Goal: Find specific page/section: Find specific page/section

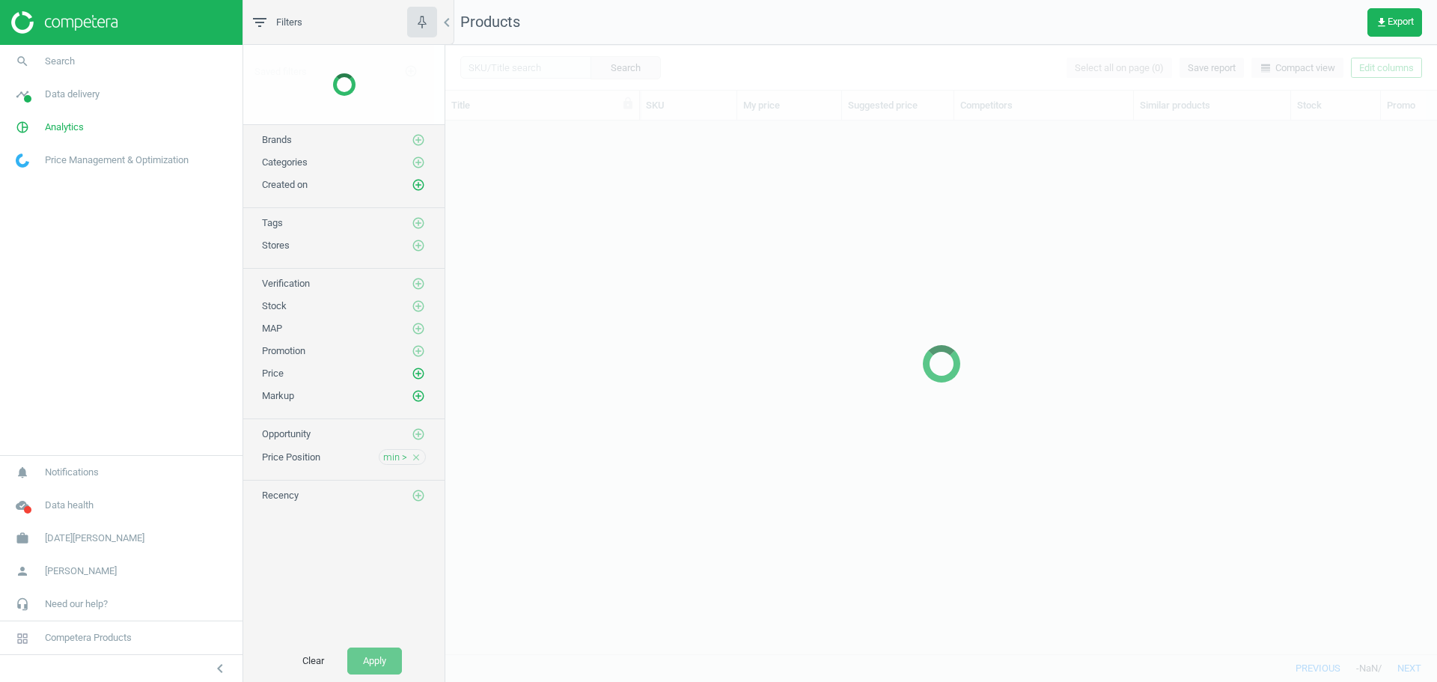
scroll to position [511, 981]
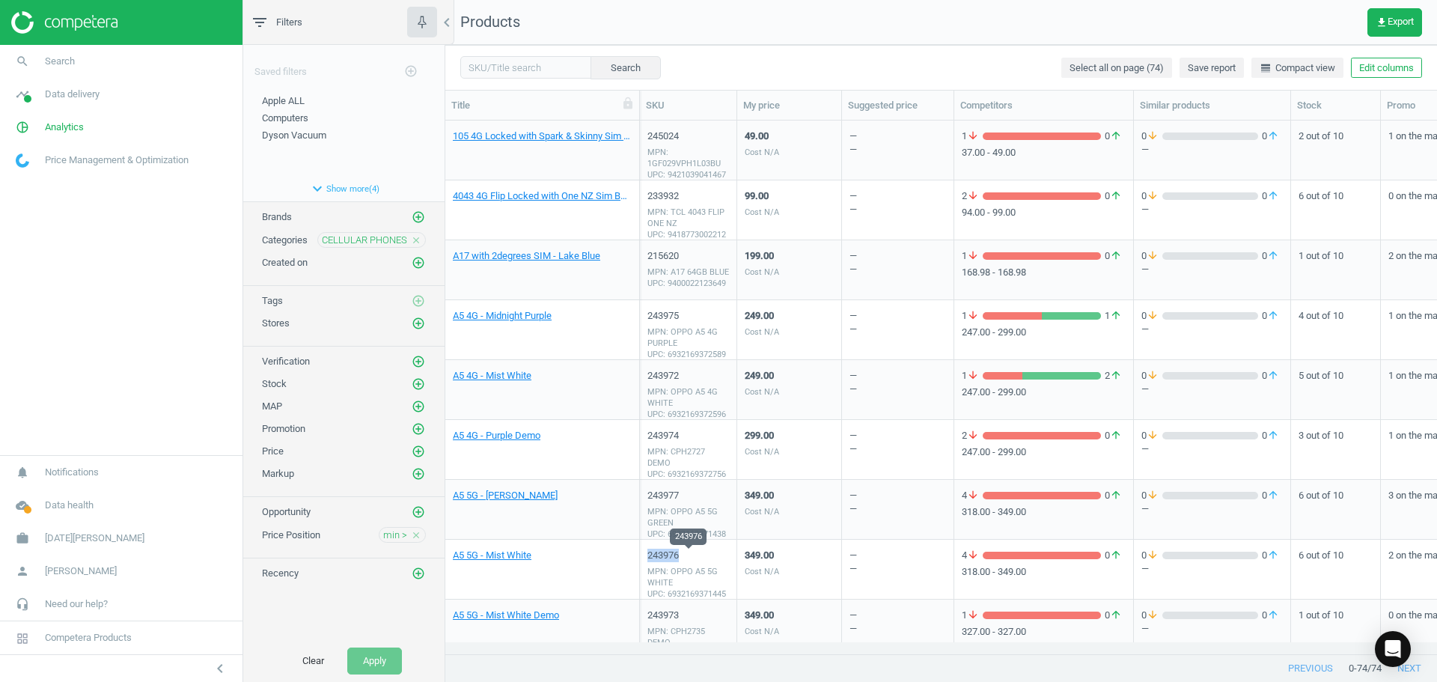
drag, startPoint x: 684, startPoint y: 557, endPoint x: 650, endPoint y: 562, distance: 34.0
click at [650, 562] on div "243976" at bounding box center [689, 555] width 82 height 13
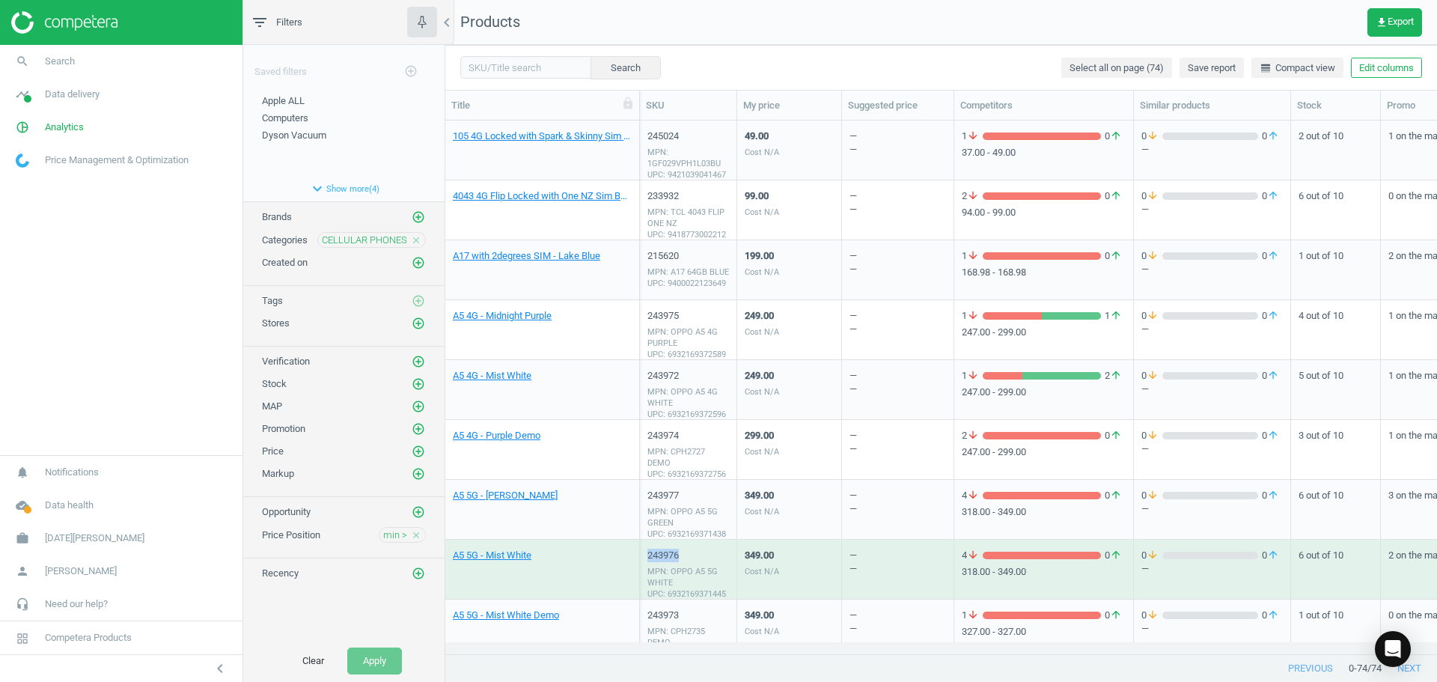
copy div "243976"
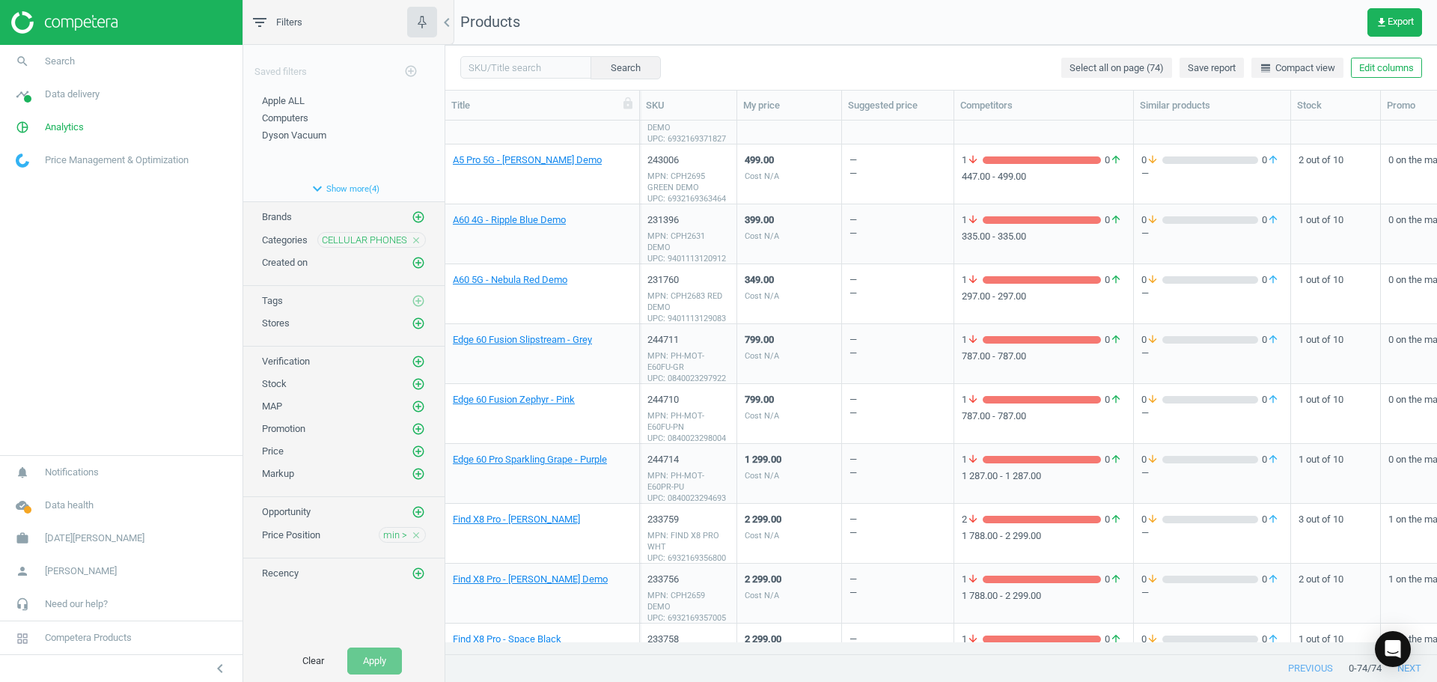
scroll to position [524, 0]
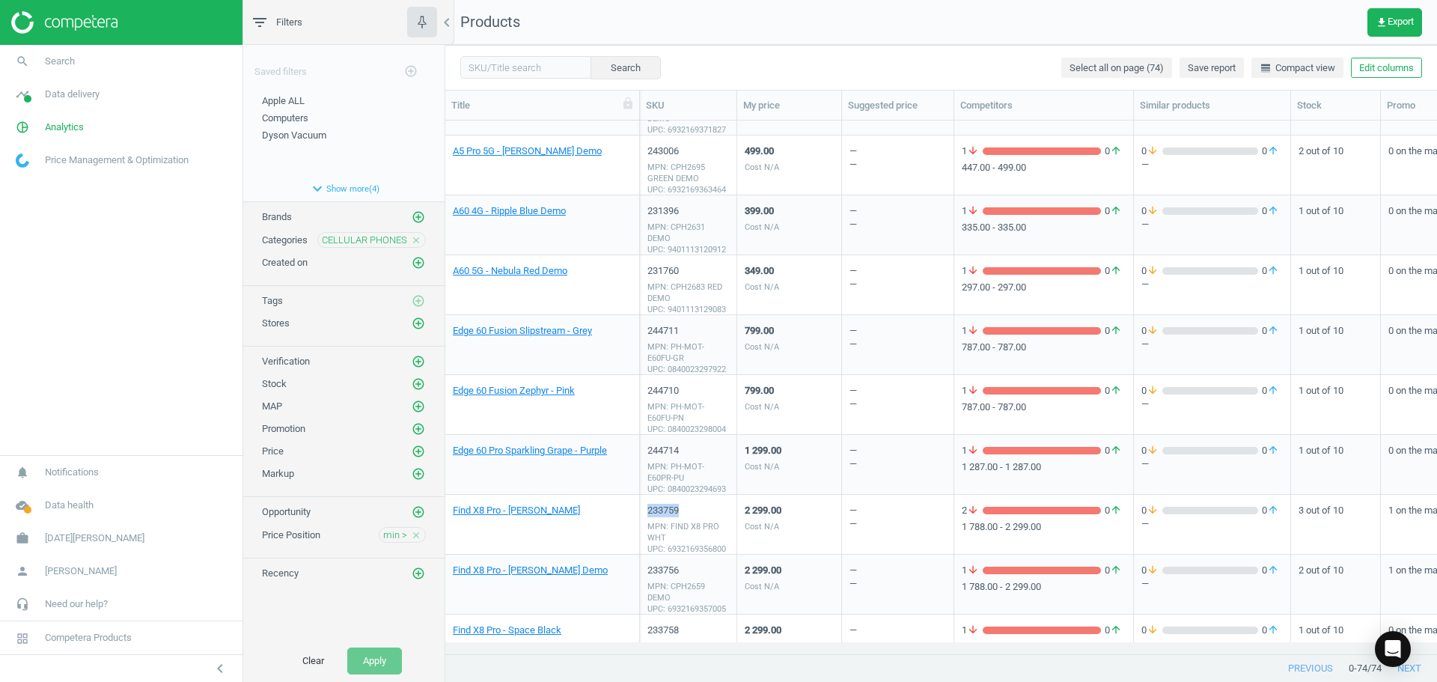
drag, startPoint x: 662, startPoint y: 517, endPoint x: 645, endPoint y: 517, distance: 17.2
click at [645, 517] on div "233759 MPN: FIND X8 PRO WHT UPC: 6932169356800" at bounding box center [688, 525] width 97 height 60
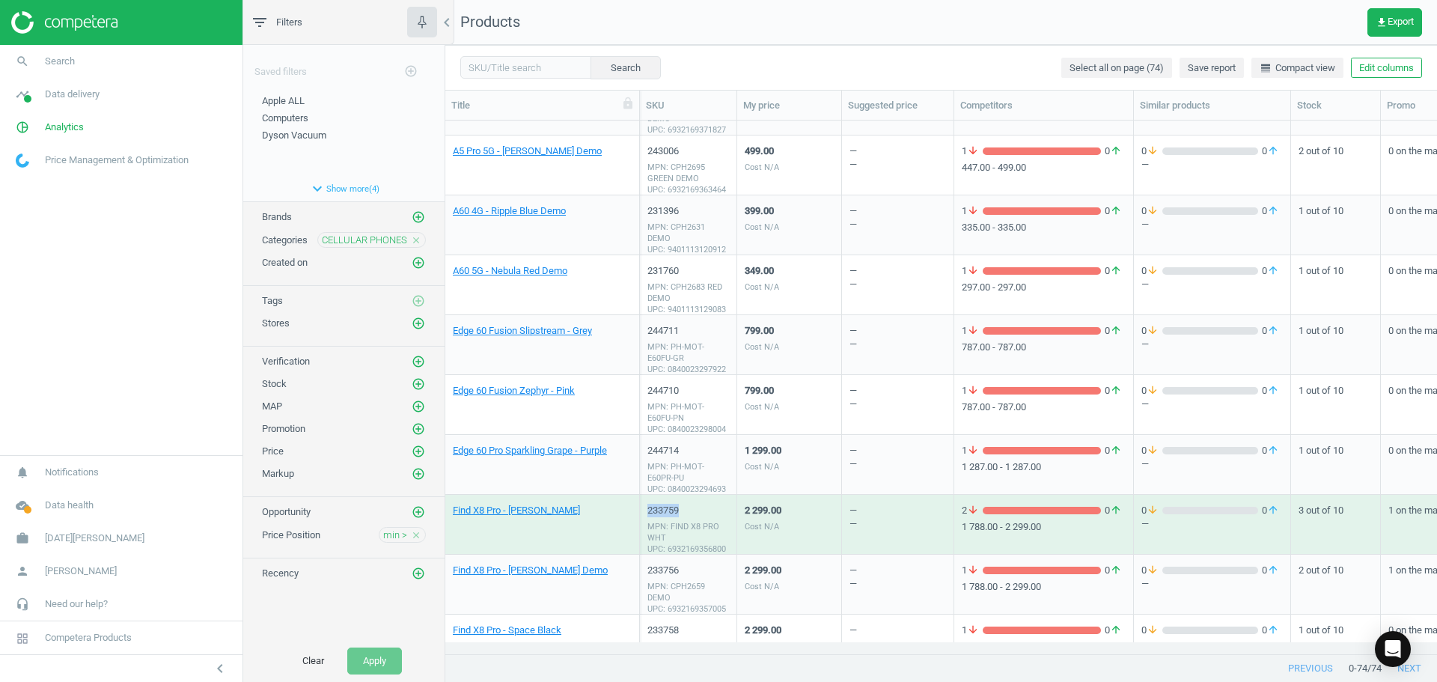
copy div "233759"
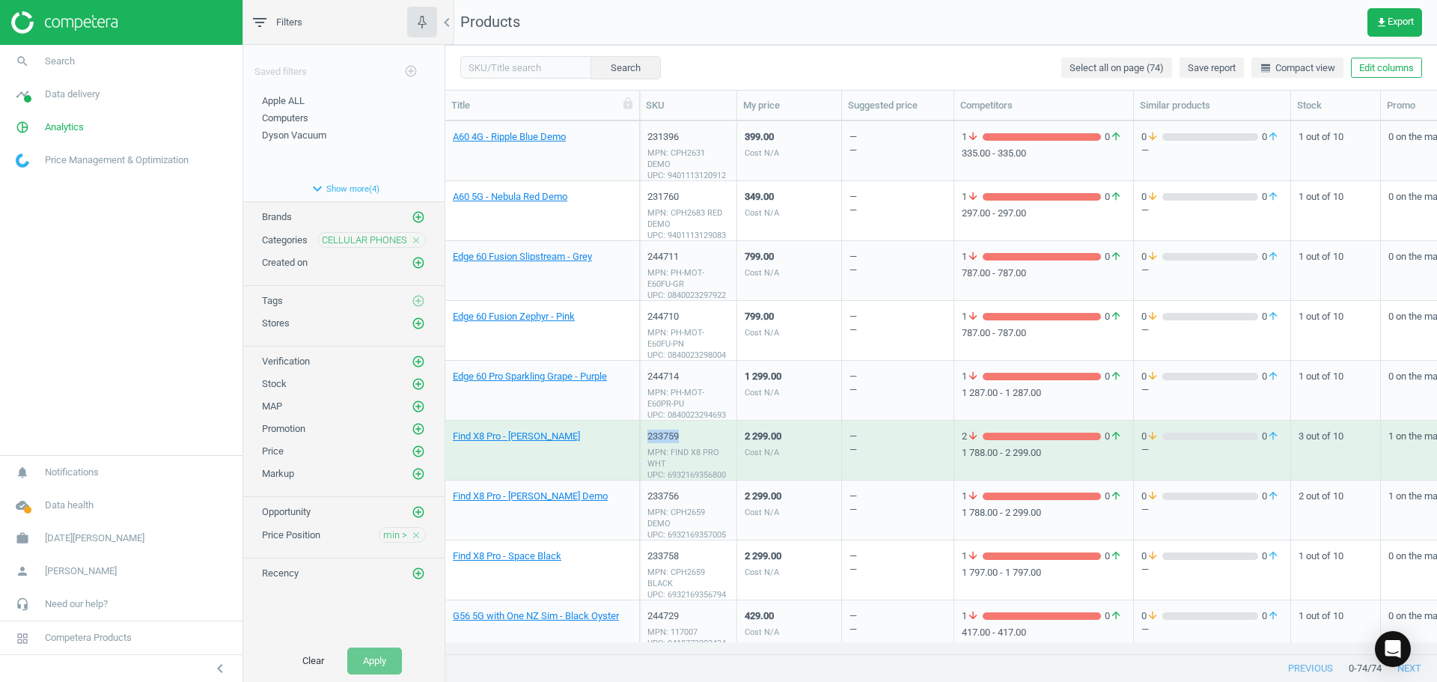
scroll to position [599, 0]
drag, startPoint x: 684, startPoint y: 557, endPoint x: 646, endPoint y: 560, distance: 38.3
click at [646, 560] on div "233758 MPN: CPH2659 BLACK UPC: 6932169356794" at bounding box center [688, 570] width 97 height 60
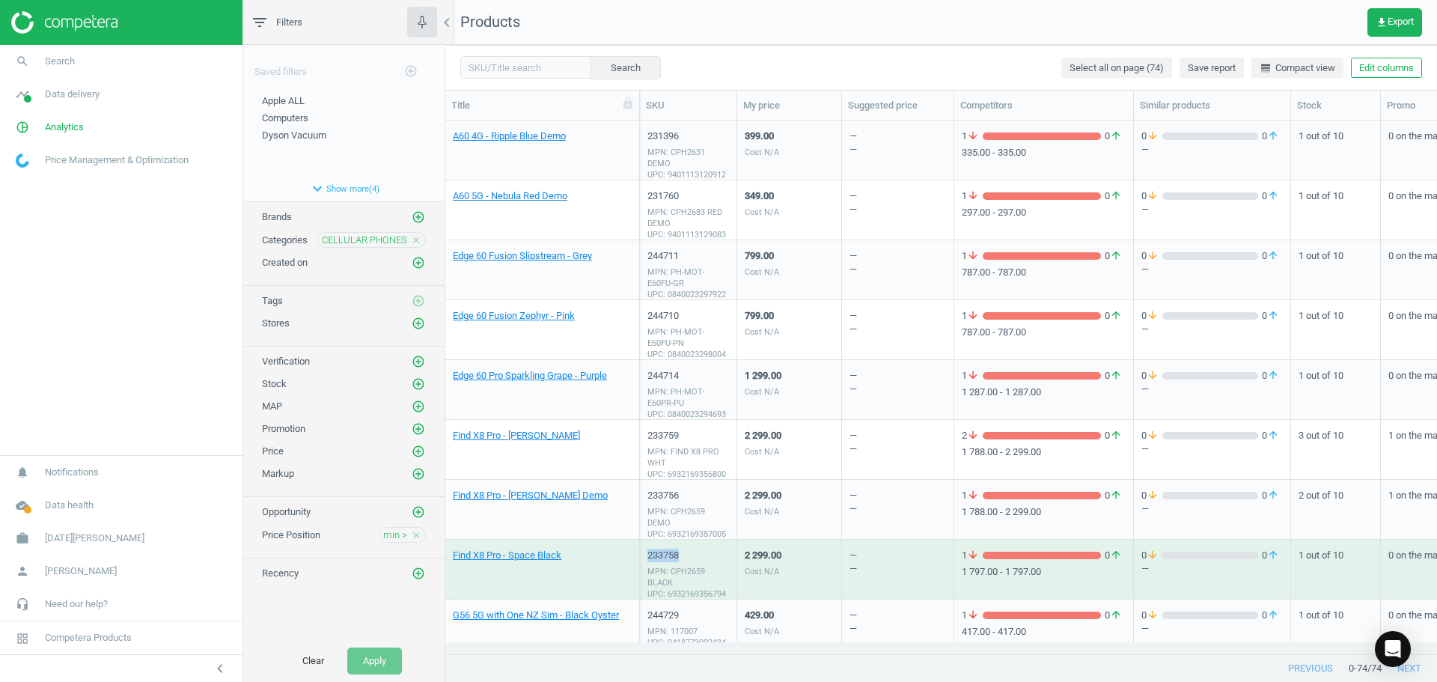
copy div "233758"
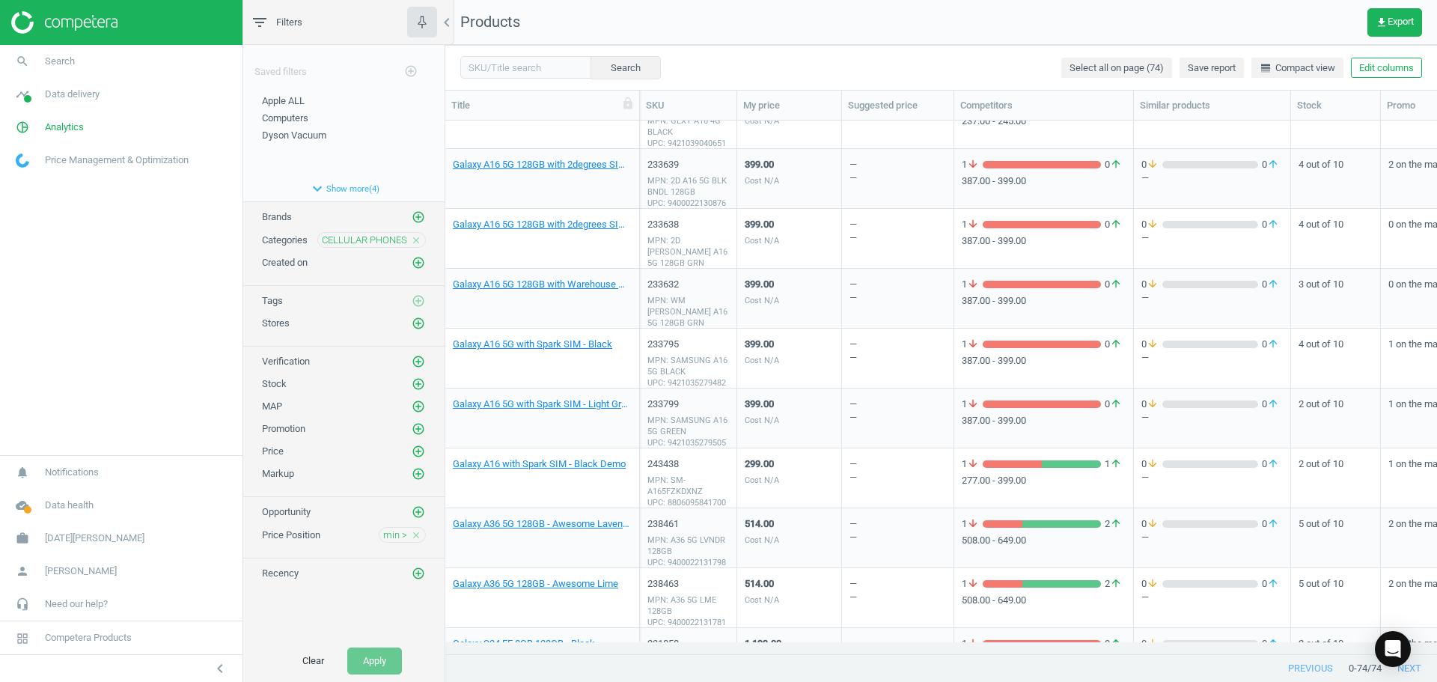
scroll to position [1497, 0]
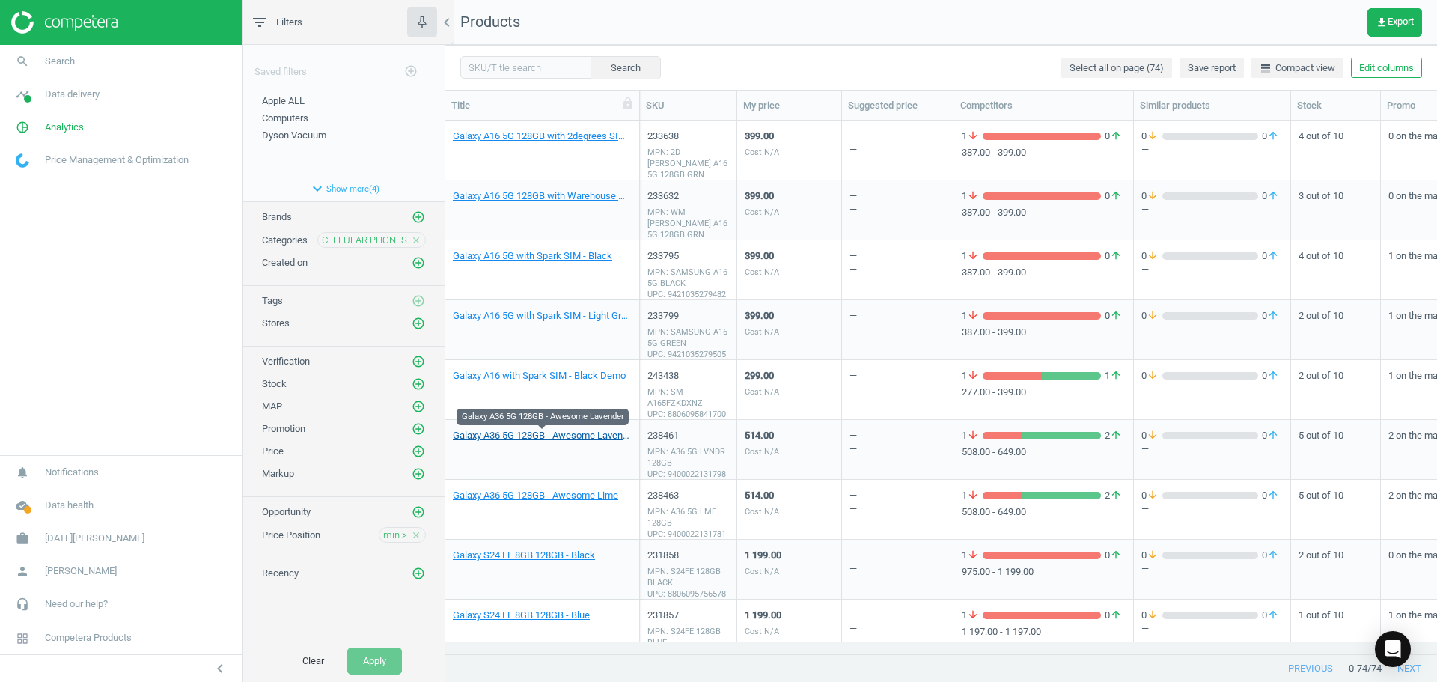
click at [571, 438] on link "Galaxy A36 5G 128GB - Awesome Lavender" at bounding box center [542, 435] width 179 height 13
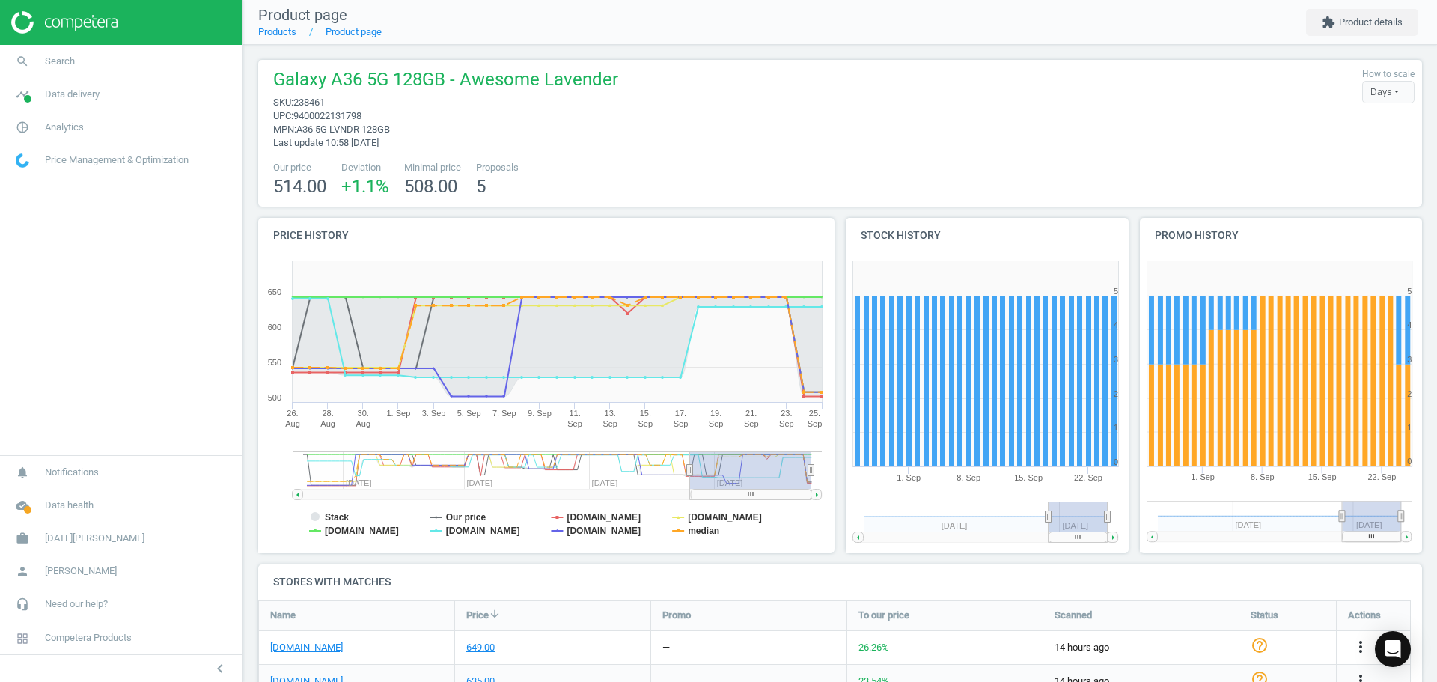
scroll to position [150, 0]
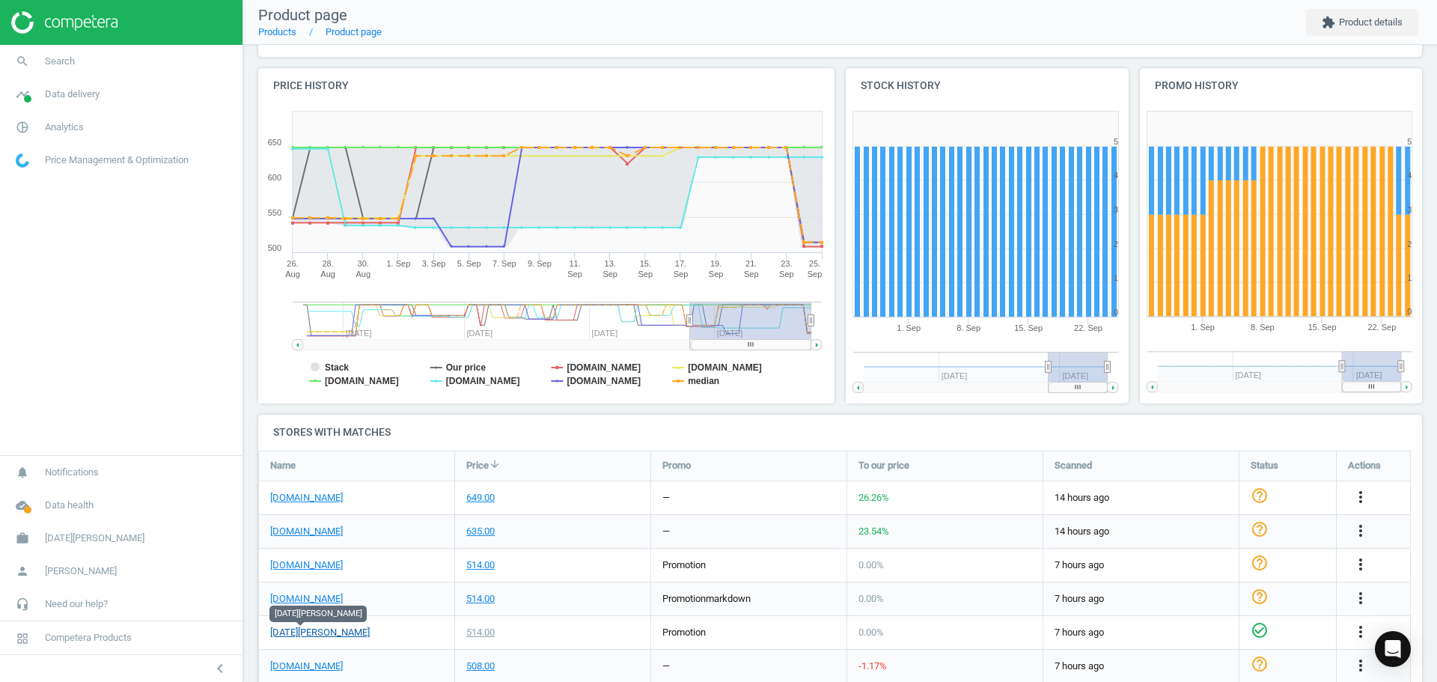
click at [316, 632] on link "[DATE][PERSON_NAME]" at bounding box center [320, 632] width 100 height 13
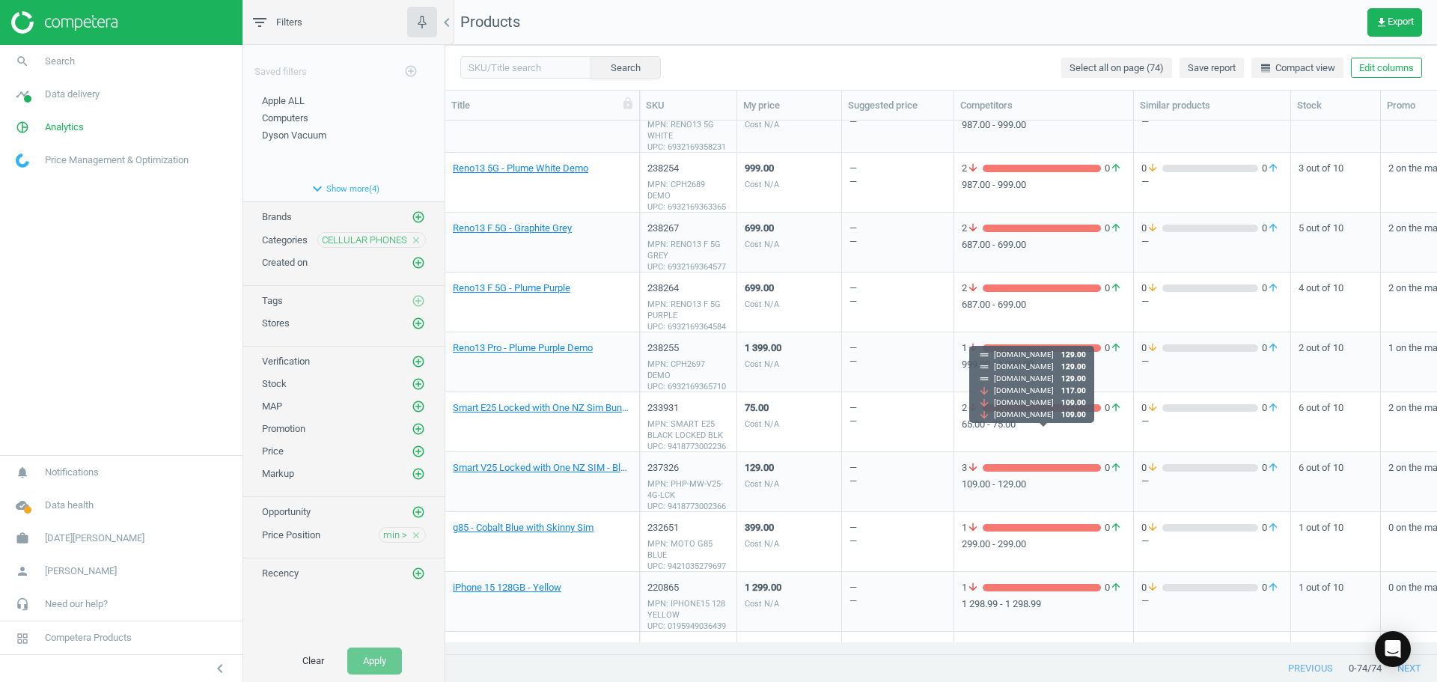
scroll to position [2458, 0]
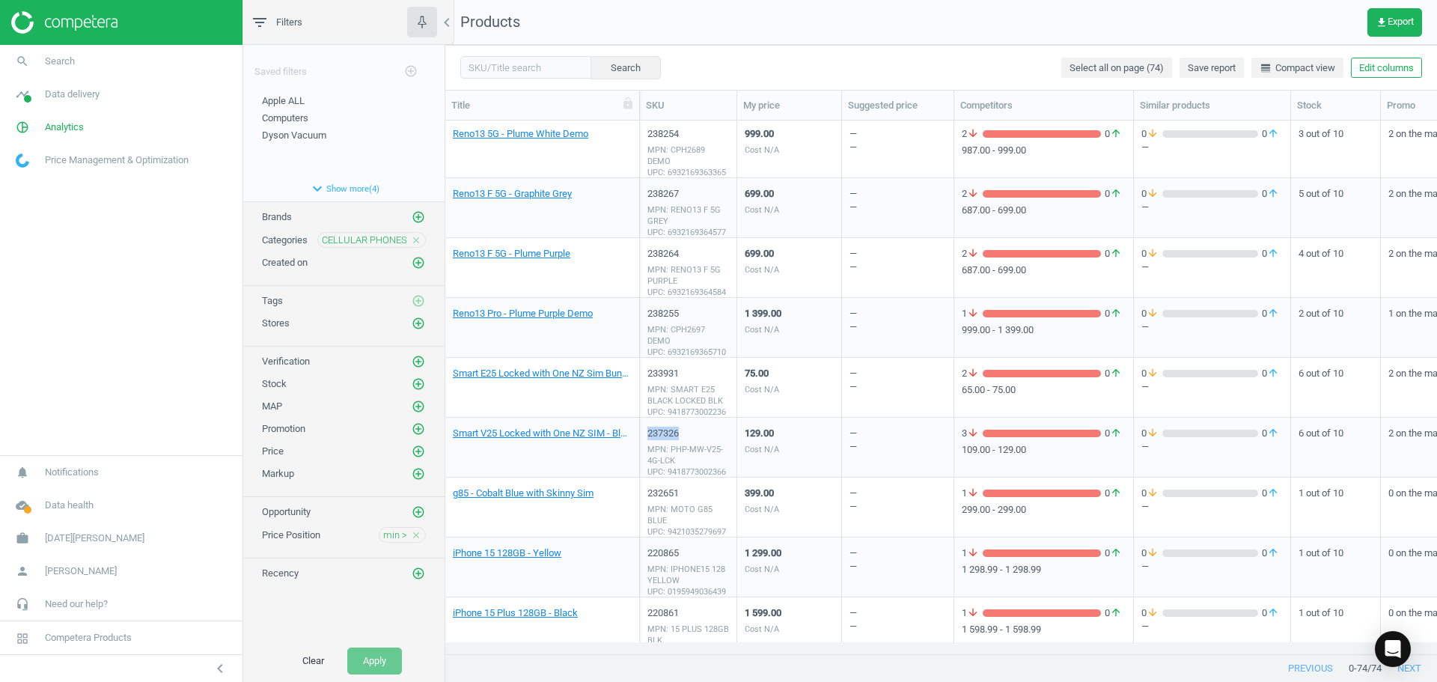
drag, startPoint x: 686, startPoint y: 436, endPoint x: 647, endPoint y: 438, distance: 39.0
click at [647, 438] on div "237326 MPN: PHP-MW-V25-4G-LCK UPC: 9418773002366" at bounding box center [688, 448] width 97 height 60
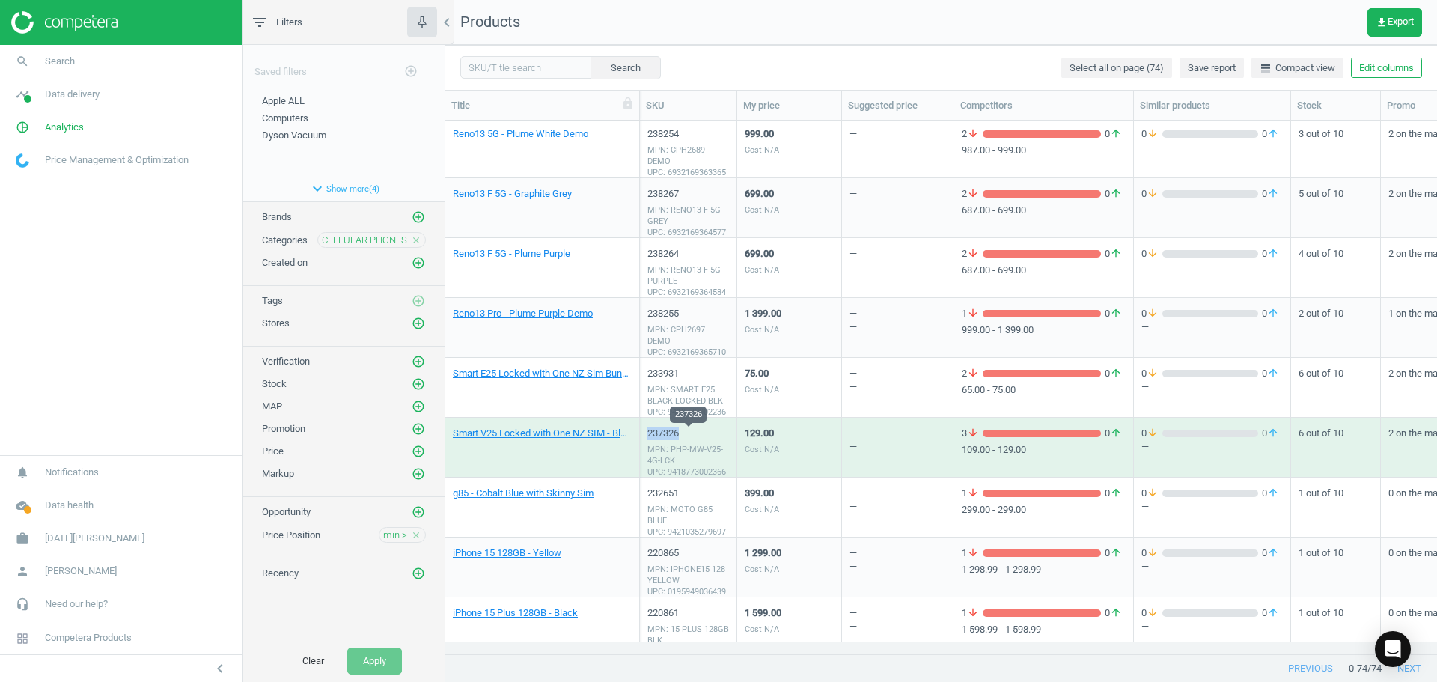
copy div "237326"
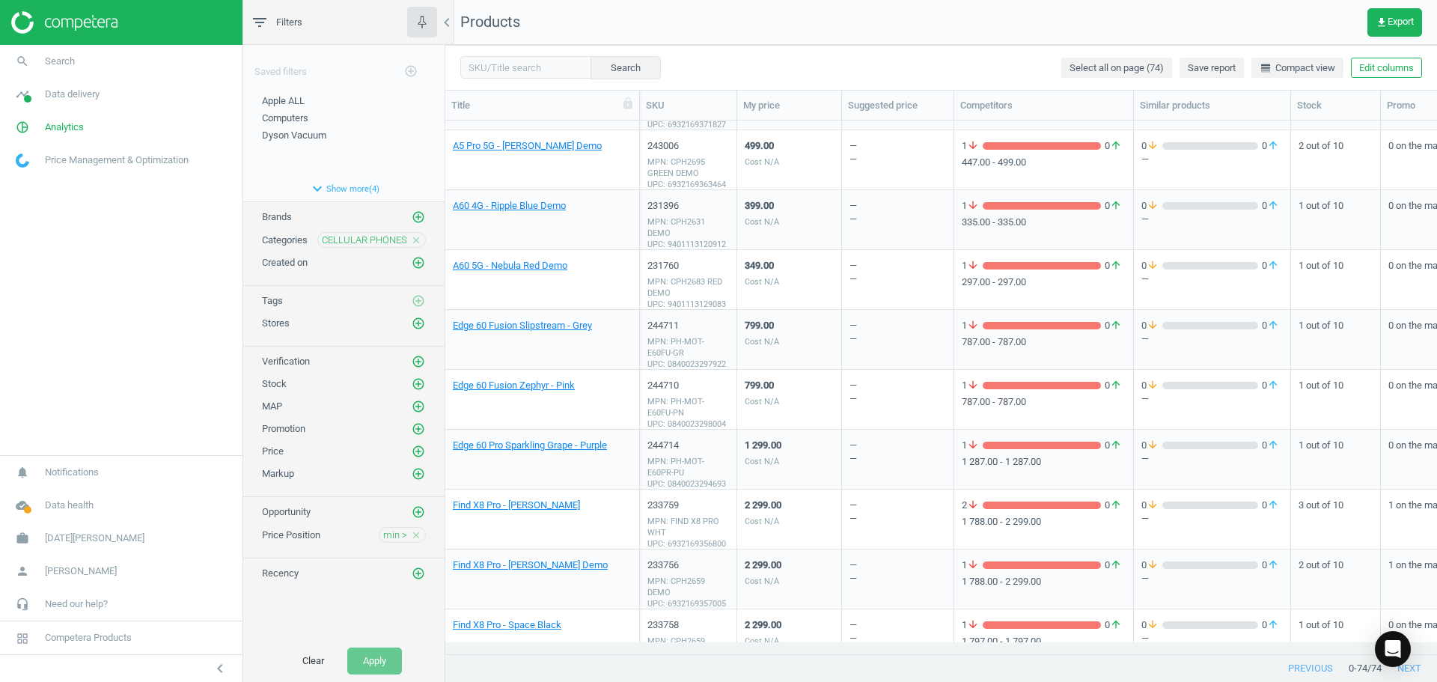
scroll to position [0, 0]
